Goal: Submit feedback/report problem: Submit feedback/report problem

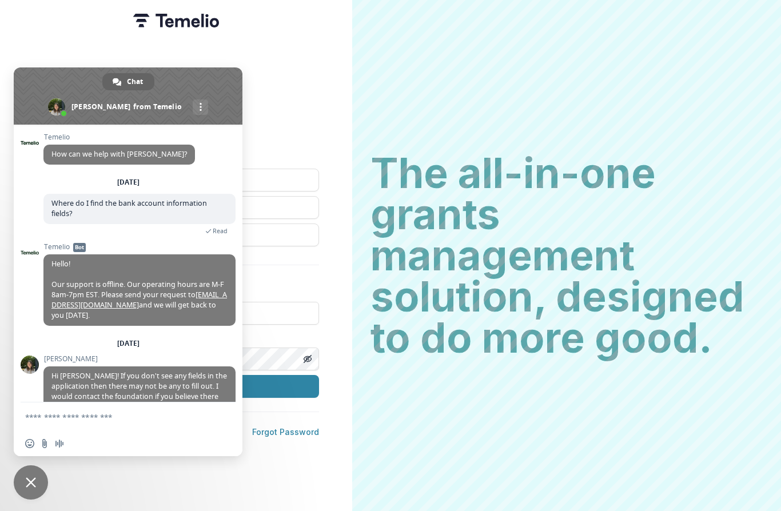
scroll to position [290, 0]
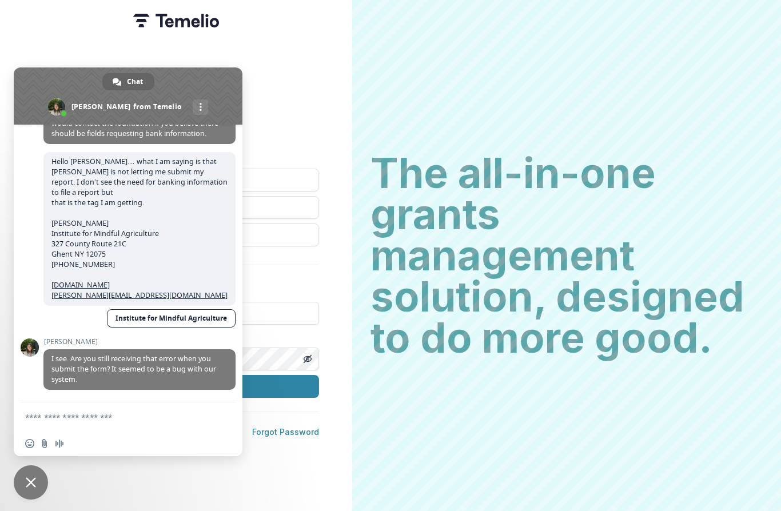
click at [24, 486] on span "Close chat" at bounding box center [31, 482] width 34 height 34
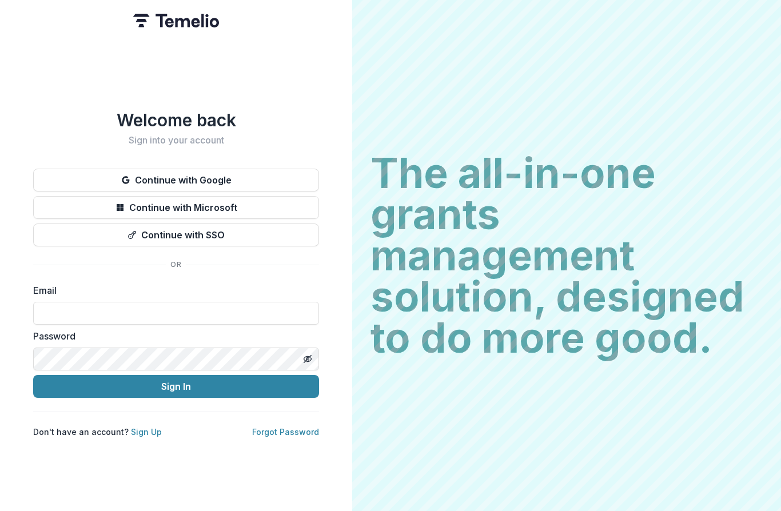
click at [111, 169] on button "Continue with Google" at bounding box center [176, 180] width 286 height 23
click at [48, 308] on input at bounding box center [176, 313] width 286 height 23
type input "*"
click at [131, 429] on link "Sign Up" at bounding box center [146, 432] width 31 height 10
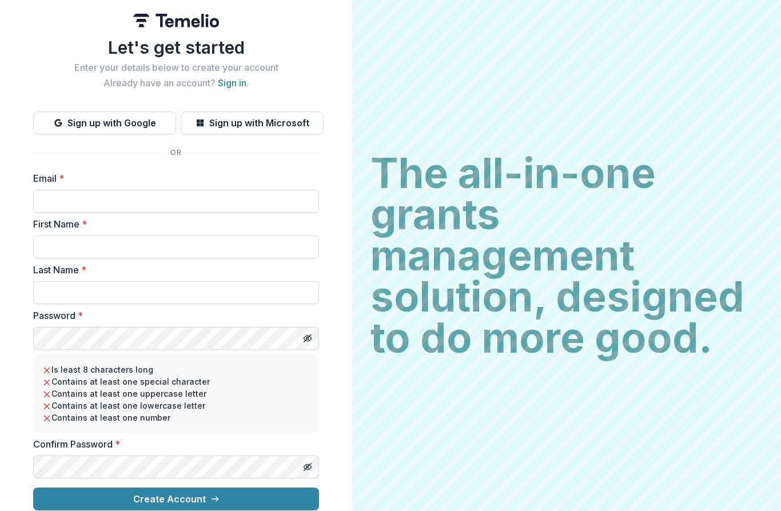
click at [60, 201] on input "Email *" at bounding box center [176, 201] width 286 height 23
type input "**********"
click at [47, 242] on input "First Name *" at bounding box center [176, 246] width 286 height 23
type input "******"
click at [46, 290] on input "Last Name *" at bounding box center [176, 292] width 286 height 23
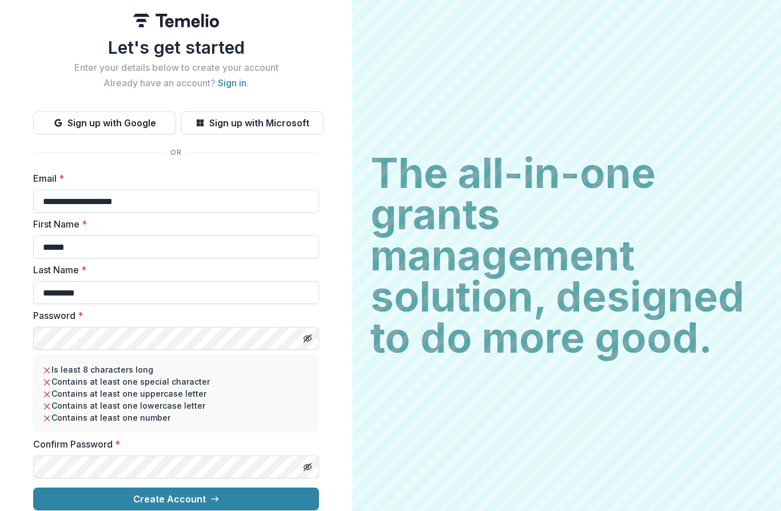
type input "*********"
click at [154, 502] on button "Create Account" at bounding box center [176, 499] width 286 height 23
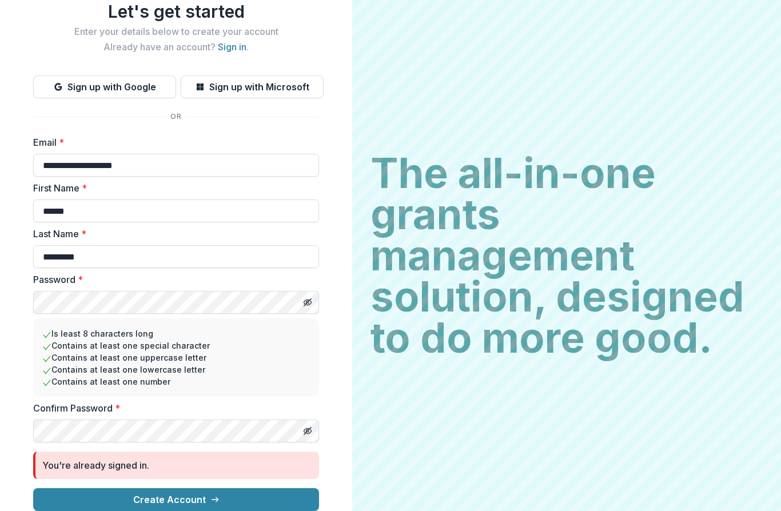
scroll to position [45, 0]
click at [78, 77] on button "Sign up with Google" at bounding box center [104, 86] width 143 height 23
click at [108, 80] on button "Sign up with Google" at bounding box center [104, 86] width 143 height 23
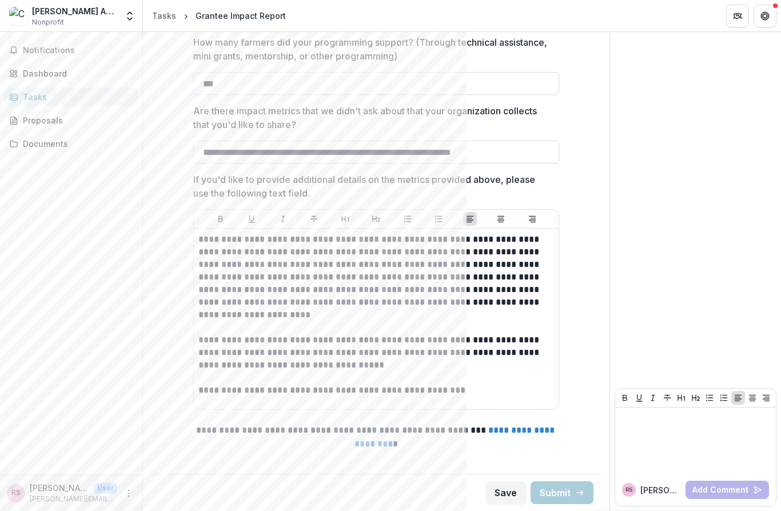
scroll to position [1414, 0]
click at [500, 495] on button "Save" at bounding box center [505, 492] width 41 height 23
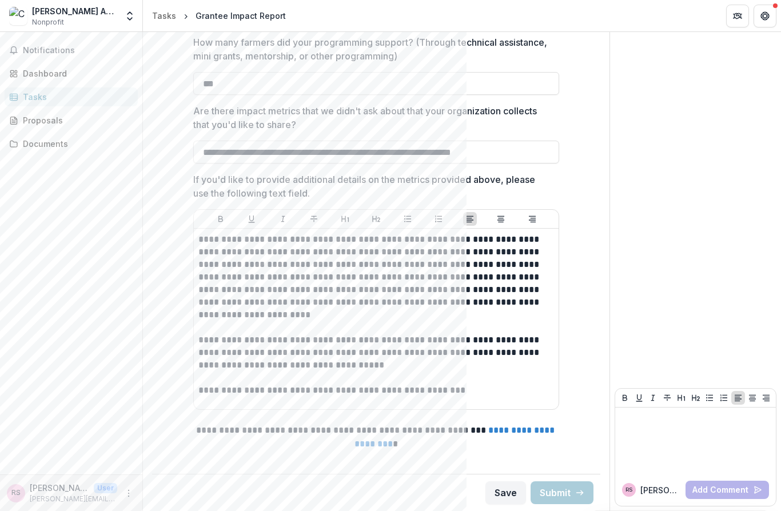
scroll to position [1414, 0]
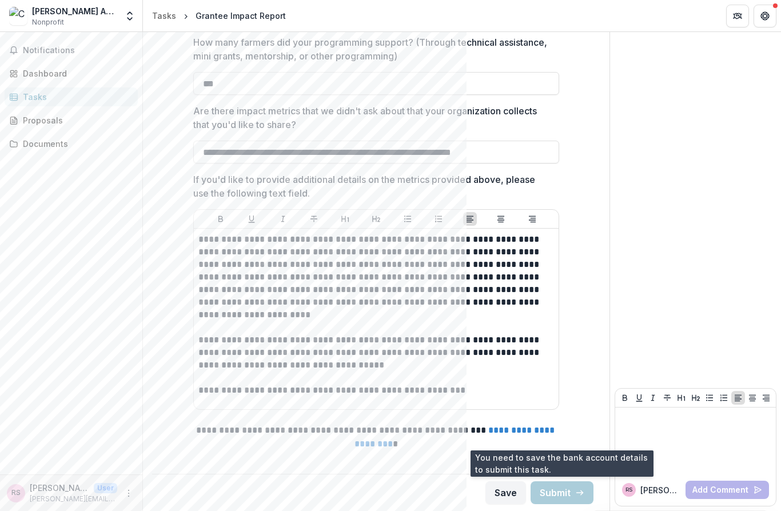
click at [168, 18] on div "Tasks" at bounding box center [164, 16] width 24 height 12
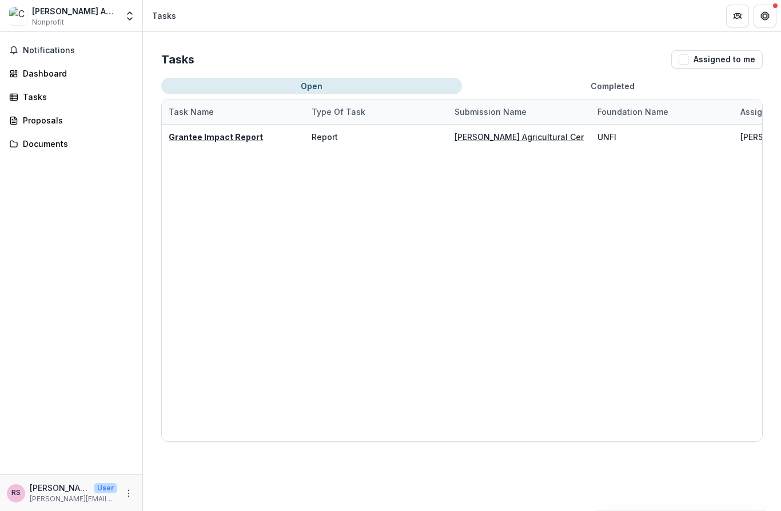
click at [693, 52] on button "Assigned to me" at bounding box center [716, 59] width 91 height 18
click at [255, 86] on button "Open" at bounding box center [311, 86] width 301 height 17
click at [294, 90] on button "Open" at bounding box center [311, 86] width 301 height 17
click at [199, 140] on u "Grantee Impact Report" at bounding box center [216, 137] width 94 height 10
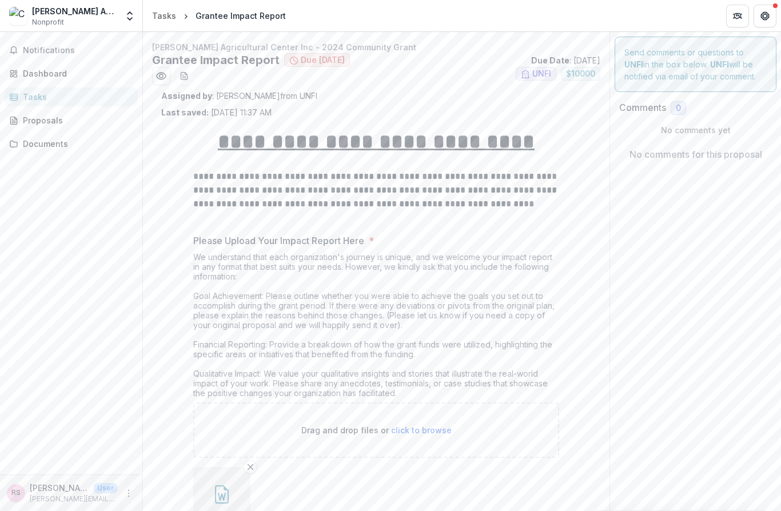
click at [734, 17] on icon "Partners" at bounding box center [733, 16] width 1 height 4
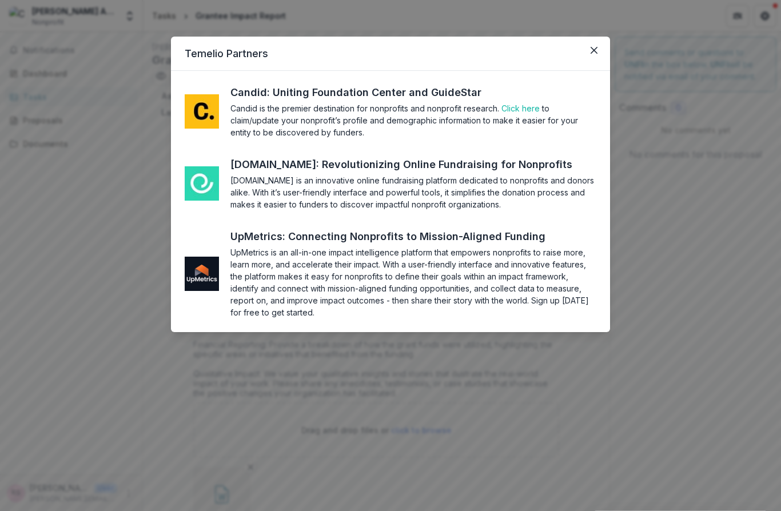
click at [130, 341] on div "Temelio Partners Candid: Uniting Foundation Center and GuideStar Candid is the …" at bounding box center [390, 255] width 781 height 511
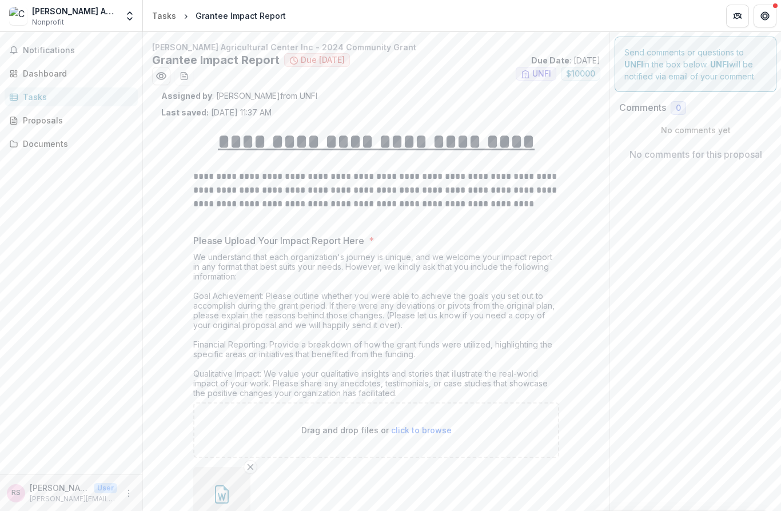
click at [27, 75] on div "Dashboard" at bounding box center [76, 73] width 106 height 12
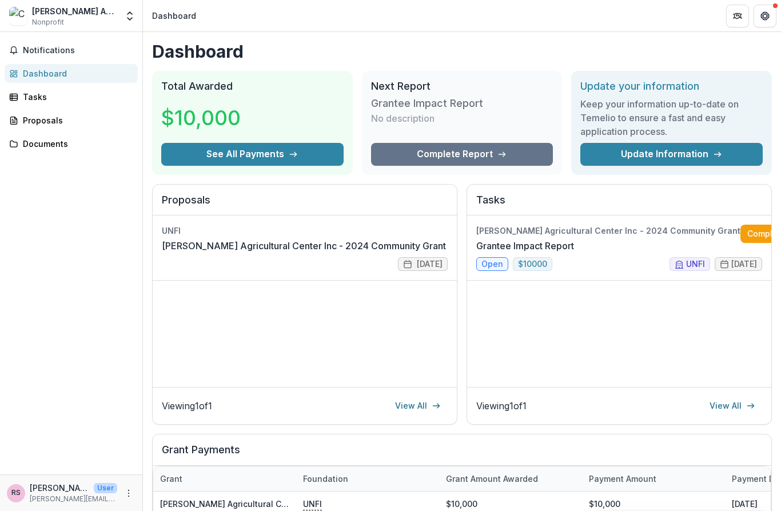
click at [740, 238] on link "Complete" at bounding box center [773, 234] width 66 height 18
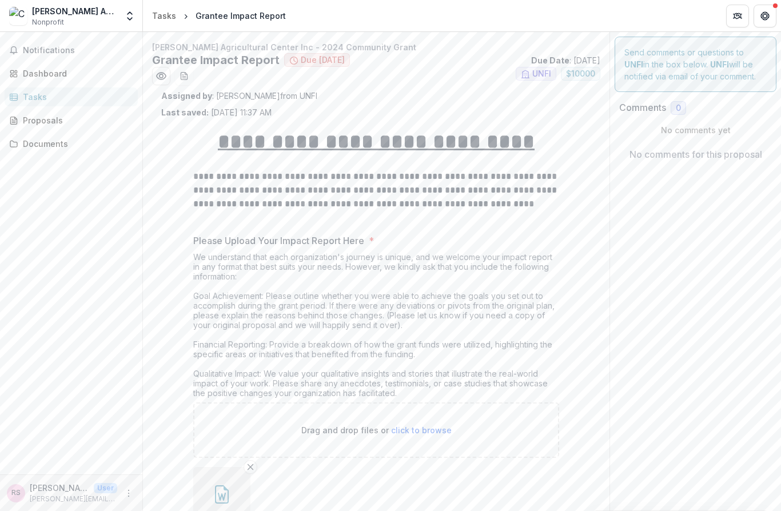
click at [45, 147] on div "Documents" at bounding box center [76, 144] width 106 height 12
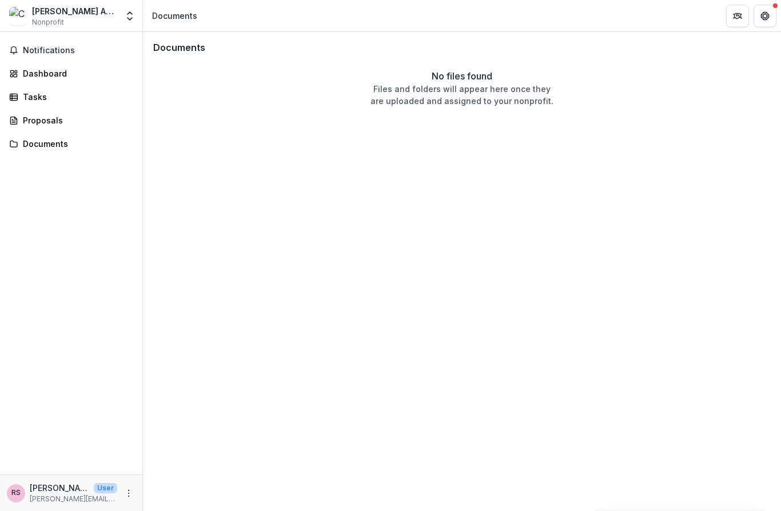
click at [12, 95] on line at bounding box center [12, 97] width 0 height 6
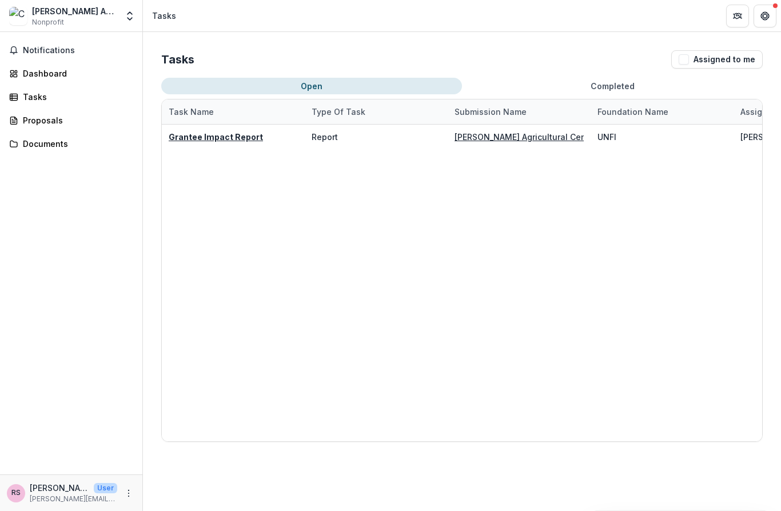
click at [126, 19] on icon "Open entity switcher" at bounding box center [129, 15] width 11 height 11
click at [115, 8] on div "[PERSON_NAME] Agricultural Center Inc" at bounding box center [74, 11] width 85 height 12
click at [13, 14] on img at bounding box center [18, 16] width 18 height 18
click at [43, 11] on div "[PERSON_NAME] Agricultural Center Inc" at bounding box center [74, 11] width 85 height 12
click at [7, 67] on link "Dashboard" at bounding box center [71, 73] width 133 height 19
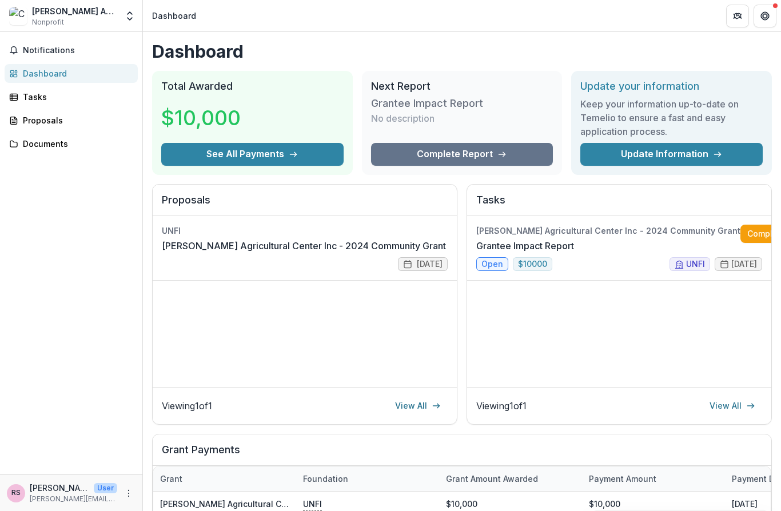
click at [638, 153] on link "Update Information" at bounding box center [671, 154] width 182 height 23
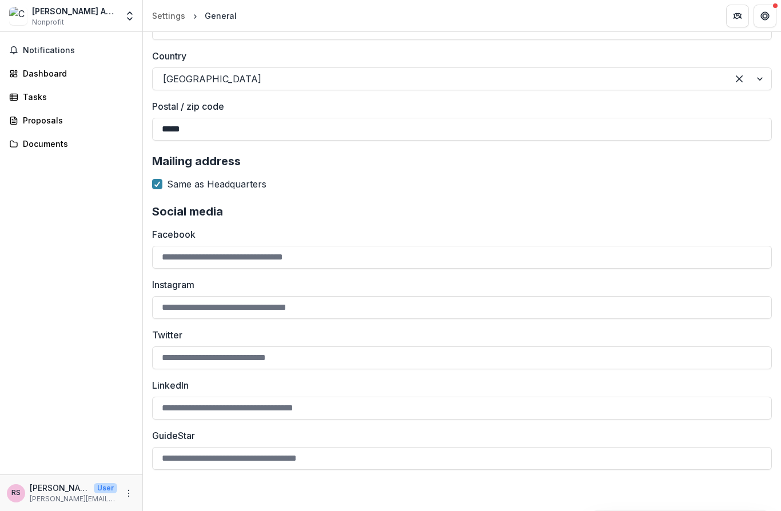
scroll to position [1782, 0]
click at [774, 12] on button "Get Help" at bounding box center [764, 16] width 23 height 23
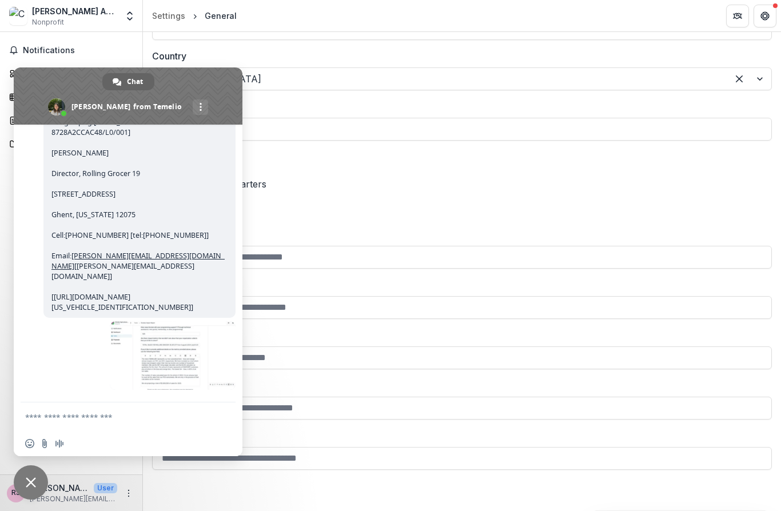
scroll to position [673, 0]
click at [33, 413] on textarea "Compose your message..." at bounding box center [116, 416] width 183 height 29
type textarea "**********"
click at [163, 354] on span at bounding box center [173, 355] width 126 height 69
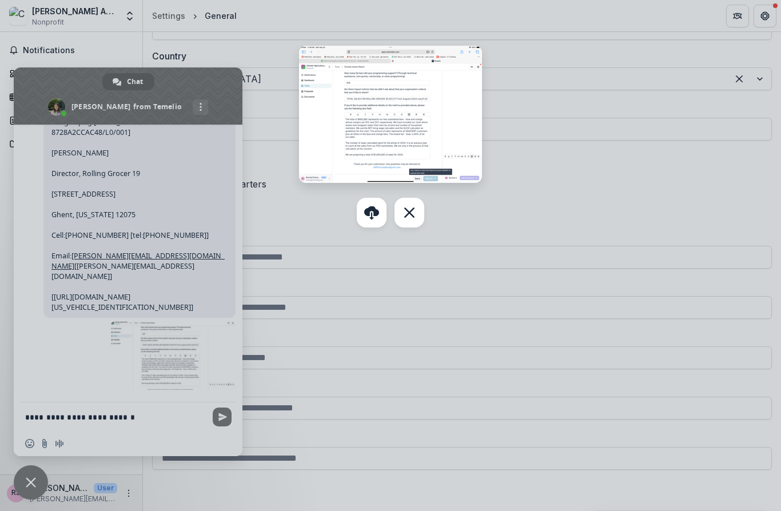
click at [363, 211] on link at bounding box center [372, 213] width 30 height 30
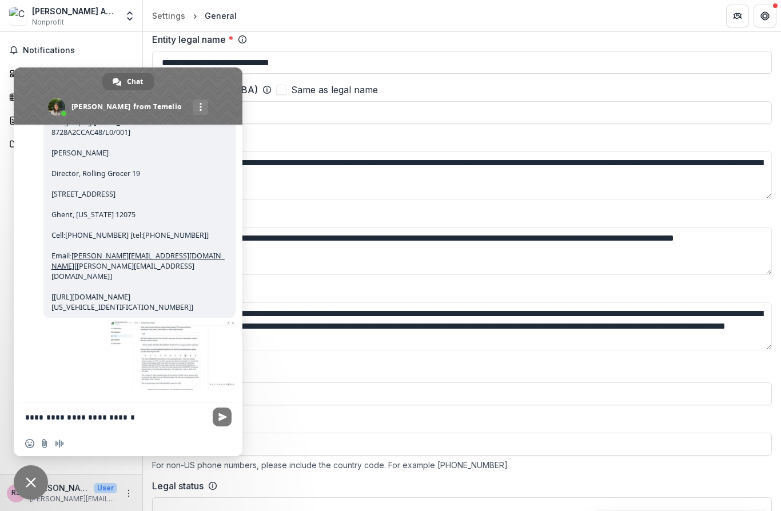
scroll to position [109, 0]
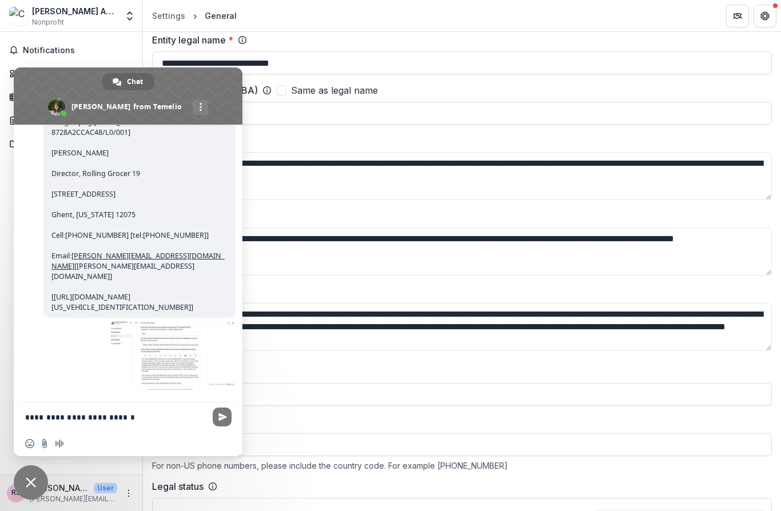
click at [217, 419] on span "Send" at bounding box center [222, 417] width 19 height 19
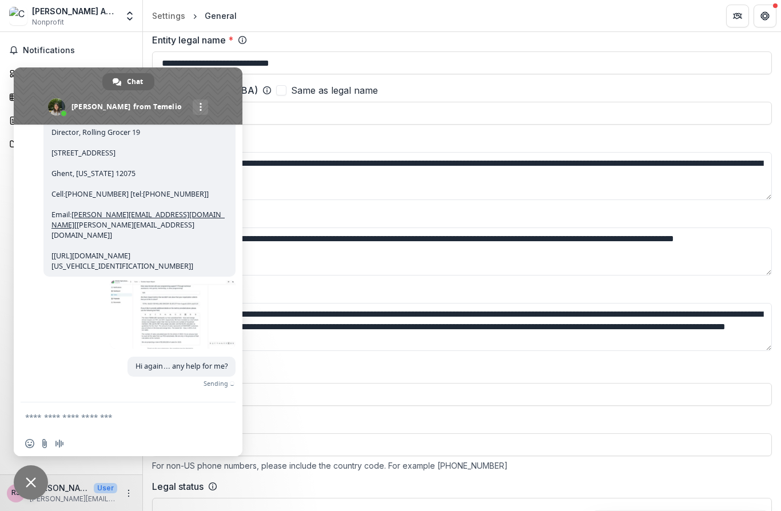
scroll to position [697, 0]
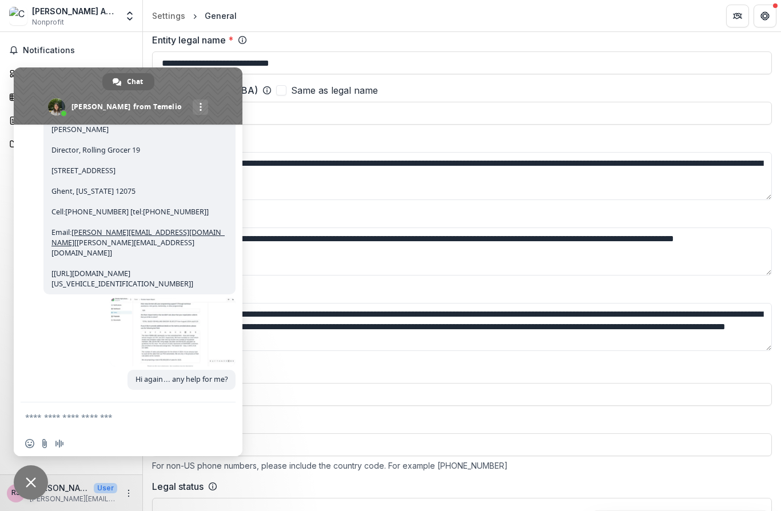
click at [460, 60] on input "**********" at bounding box center [462, 62] width 620 height 23
click at [42, 88] on span at bounding box center [128, 95] width 229 height 57
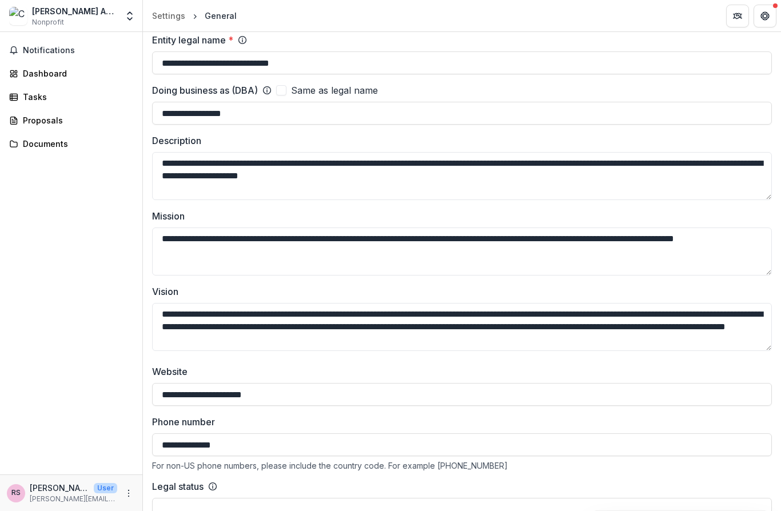
click at [24, 98] on div "Tasks" at bounding box center [76, 97] width 106 height 12
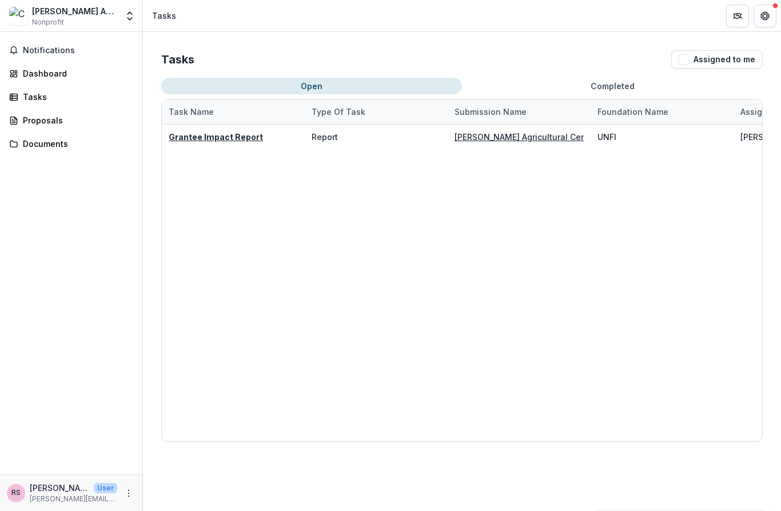
click at [225, 140] on u "Grantee Impact Report" at bounding box center [216, 137] width 94 height 10
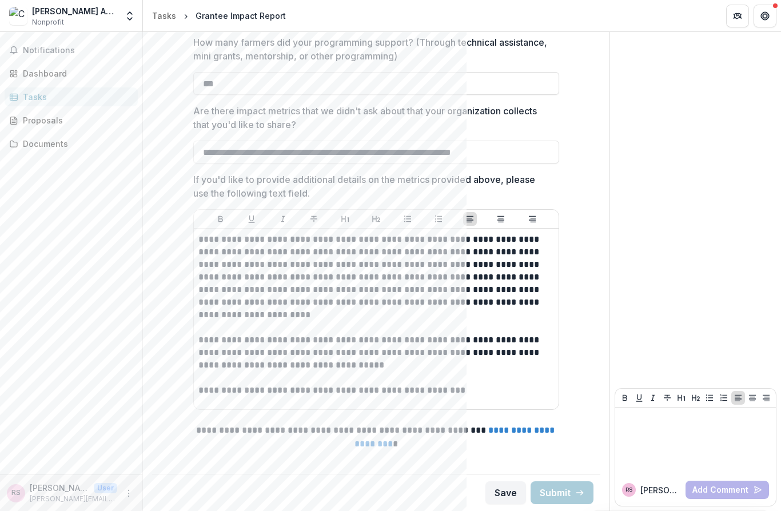
scroll to position [1414, 0]
click at [771, 23] on button "Get Help" at bounding box center [764, 16] width 23 height 23
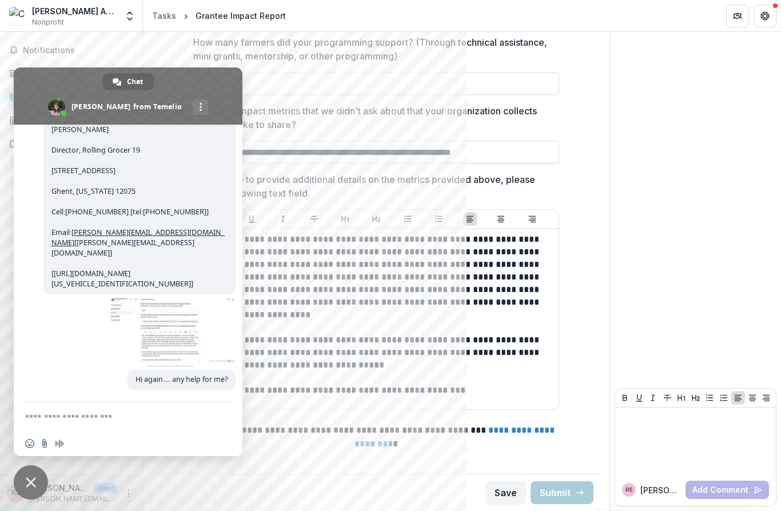
click at [34, 416] on textarea "Compose your message..." at bounding box center [116, 416] width 183 height 29
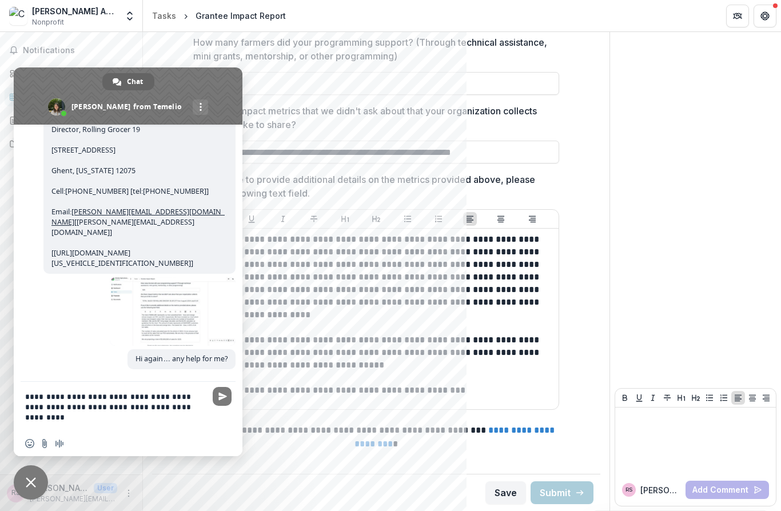
click at [94, 409] on textarea "**********" at bounding box center [116, 406] width 183 height 49
type textarea "**********"
click at [222, 394] on span "Send" at bounding box center [222, 396] width 9 height 9
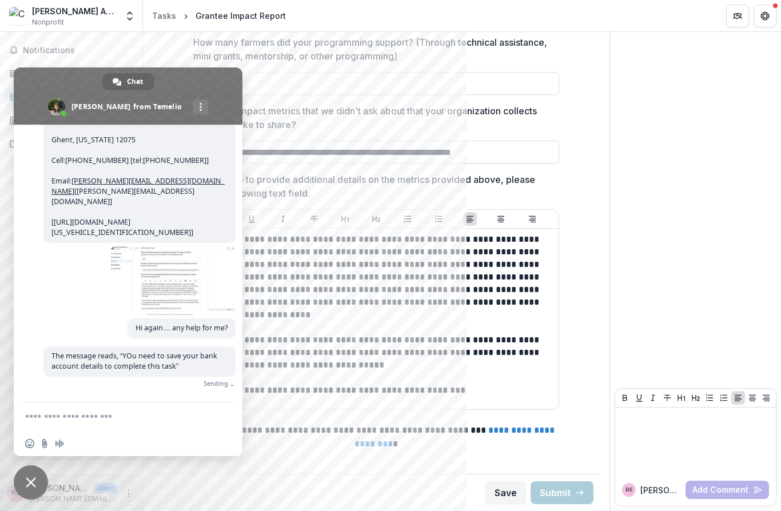
scroll to position [732, 0]
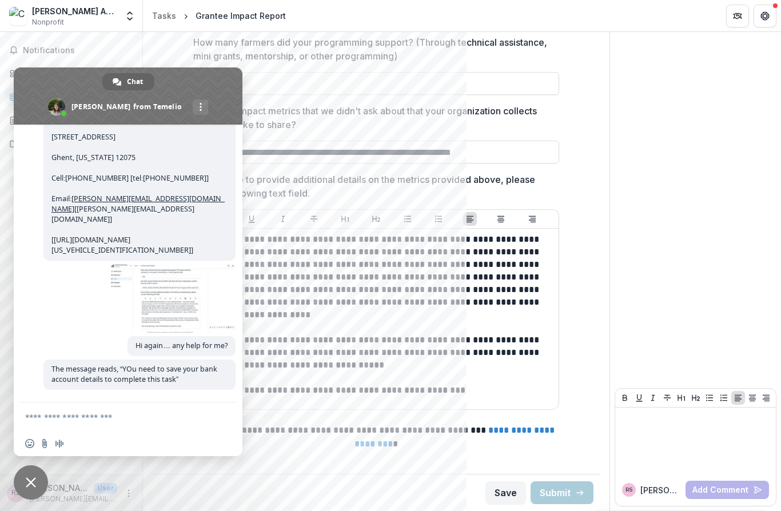
click at [199, 110] on span at bounding box center [200, 107] width 2 height 8
click at [53, 85] on span at bounding box center [128, 95] width 229 height 57
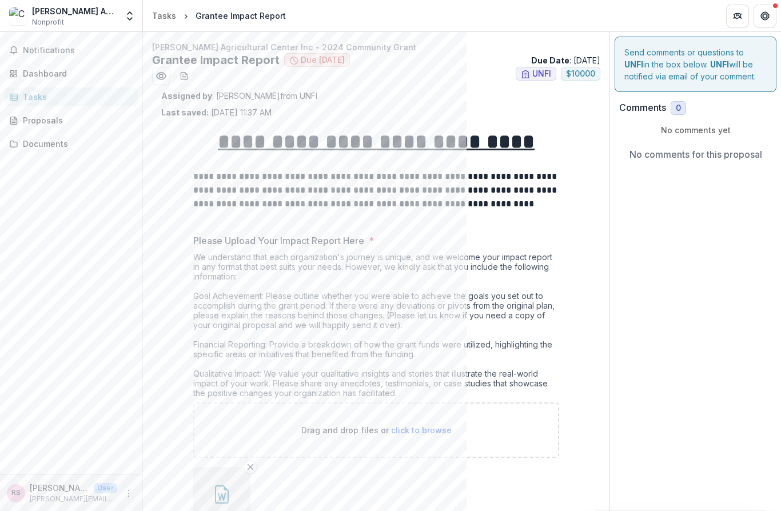
scroll to position [0, 0]
click at [773, 11] on button "Get Help" at bounding box center [764, 16] width 23 height 23
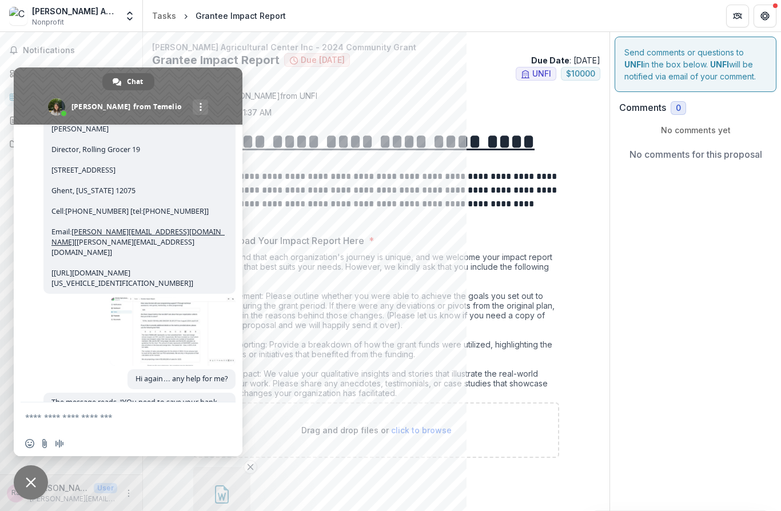
scroll to position [614, 0]
click at [106, 288] on span "Yes I am… I just tried it and here is a screenshot of what I get…. image0.png […" at bounding box center [137, 175] width 173 height 226
click at [115, 288] on span "Yes I am… I just tried it and here is a screenshot of what I get…. image0.png […" at bounding box center [137, 175] width 173 height 226
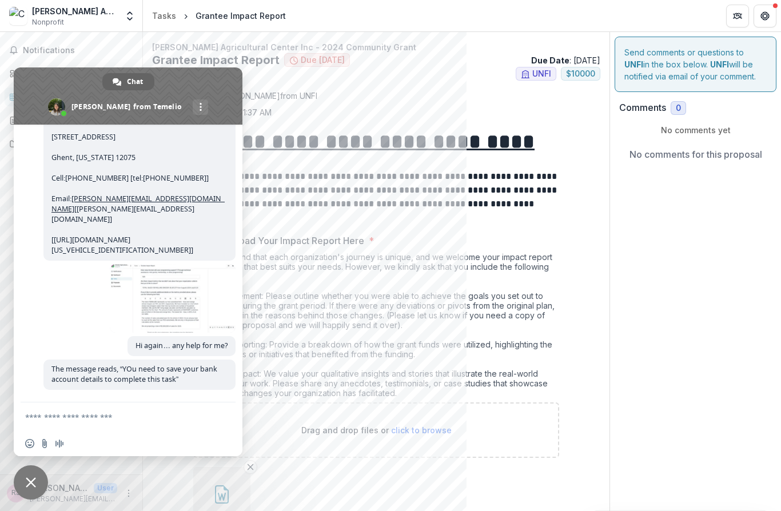
scroll to position [732, 0]
click at [193, 104] on link "More channels" at bounding box center [200, 106] width 15 height 15
click at [57, 154] on span "Yes I am… I just tried it and here is a screenshot of what I get…. image0.png […" at bounding box center [137, 142] width 173 height 226
click at [425, 94] on p "Assigned by : Kristine Creveling from UNFI" at bounding box center [376, 96] width 430 height 12
